Goal: Register for event/course

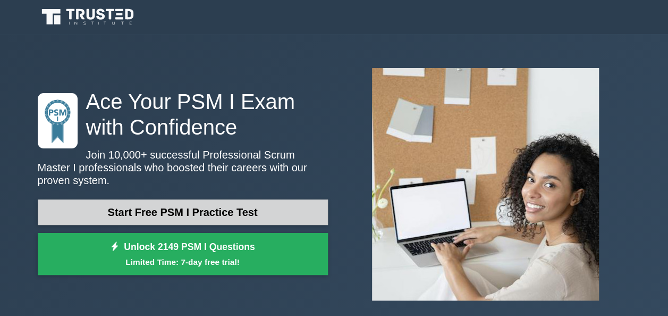
click at [304, 199] on link "Start Free PSM I Practice Test" at bounding box center [183, 211] width 290 height 25
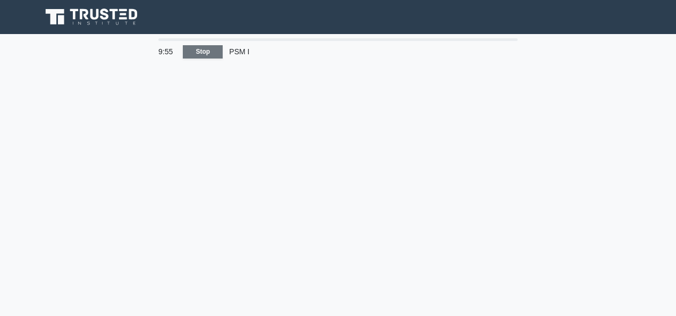
click at [199, 47] on link "Stop" at bounding box center [203, 51] width 40 height 13
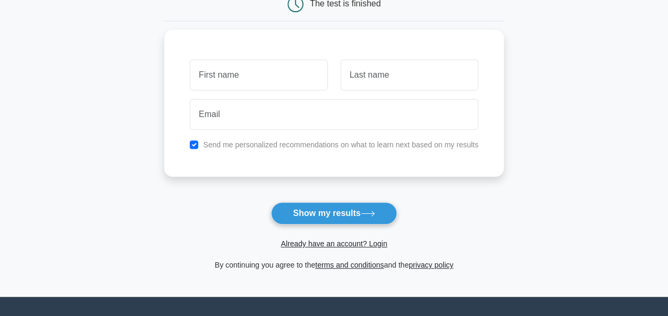
scroll to position [203, 0]
